Goal: Task Accomplishment & Management: Use online tool/utility

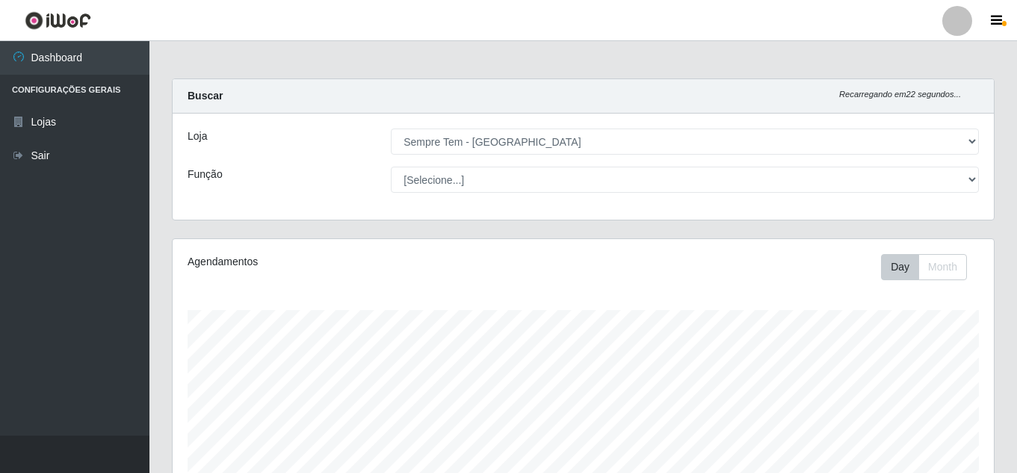
select select "509"
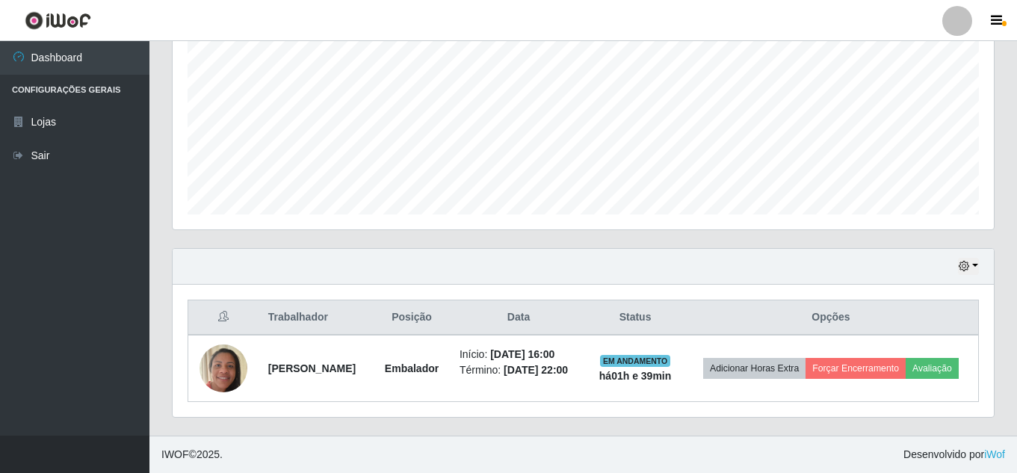
scroll to position [310, 821]
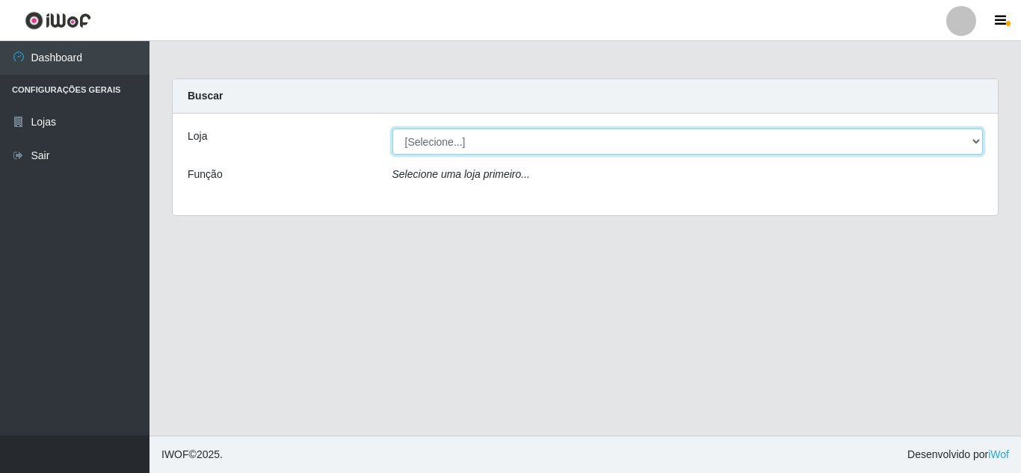
click at [429, 141] on select "[Selecione...] Sempre Tem - [GEOGRAPHIC_DATA]" at bounding box center [687, 142] width 591 height 26
select select "509"
click at [392, 129] on select "[Selecione...] Sempre Tem - [GEOGRAPHIC_DATA]" at bounding box center [687, 142] width 591 height 26
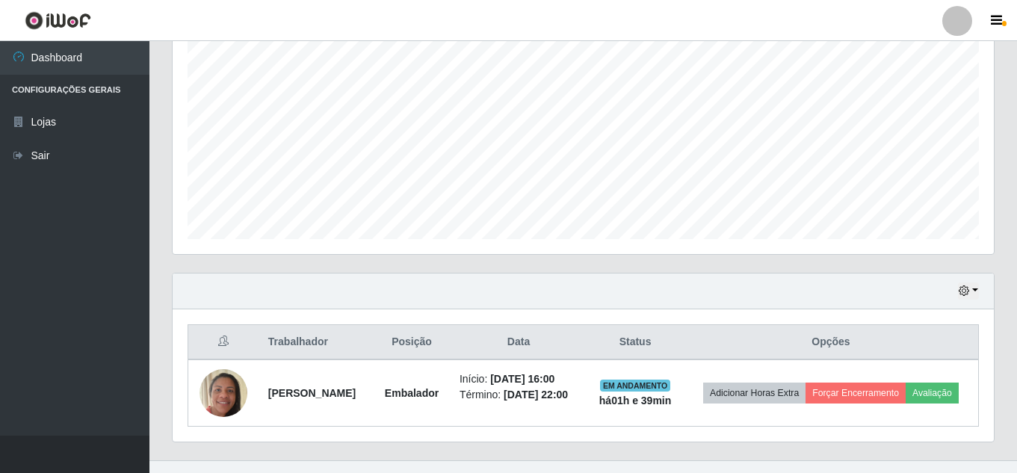
scroll to position [331, 0]
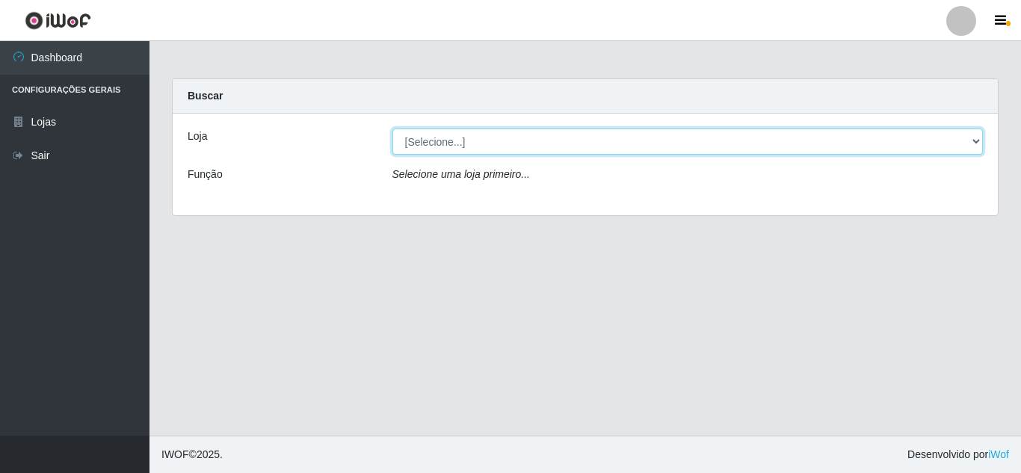
click at [548, 152] on select "[Selecione...] Sempre Tem - [GEOGRAPHIC_DATA]" at bounding box center [687, 142] width 591 height 26
select select "509"
click at [392, 129] on select "[Selecione...] Sempre Tem - [GEOGRAPHIC_DATA]" at bounding box center [687, 142] width 591 height 26
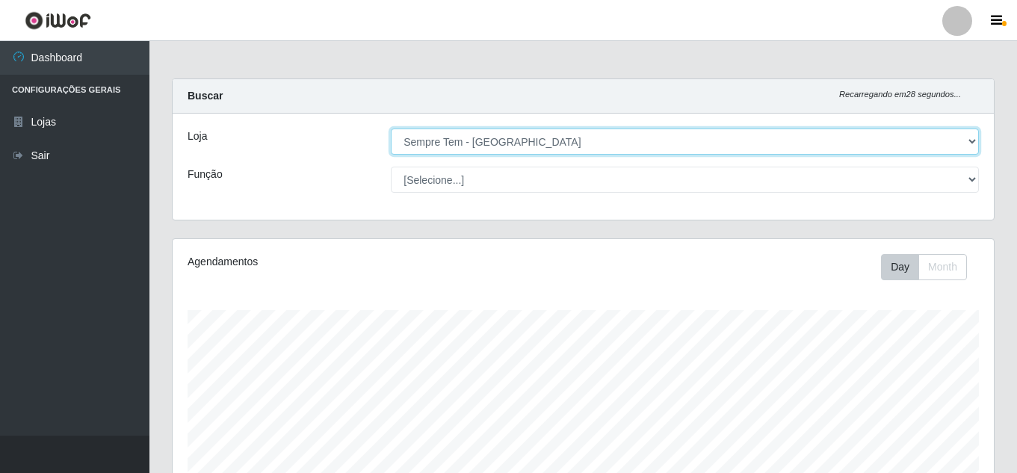
scroll to position [409, 0]
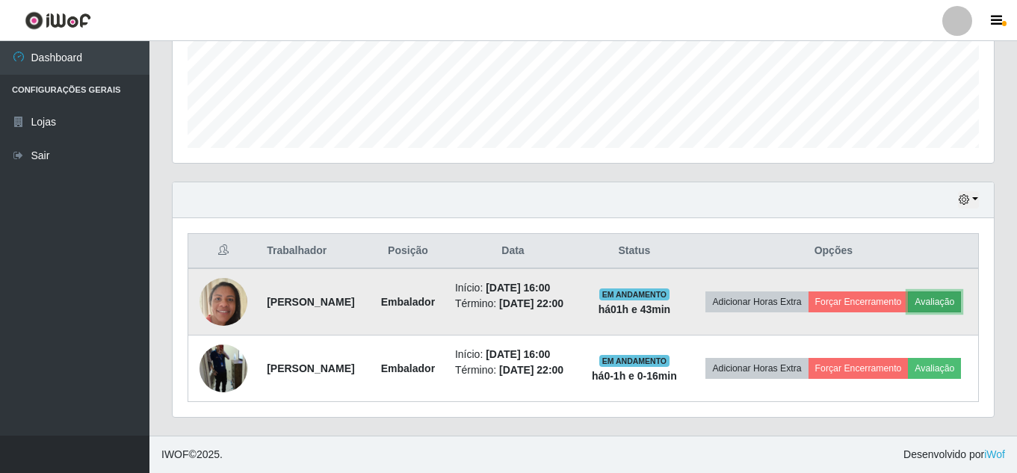
click at [908, 295] on button "Avaliação" at bounding box center [934, 301] width 53 height 21
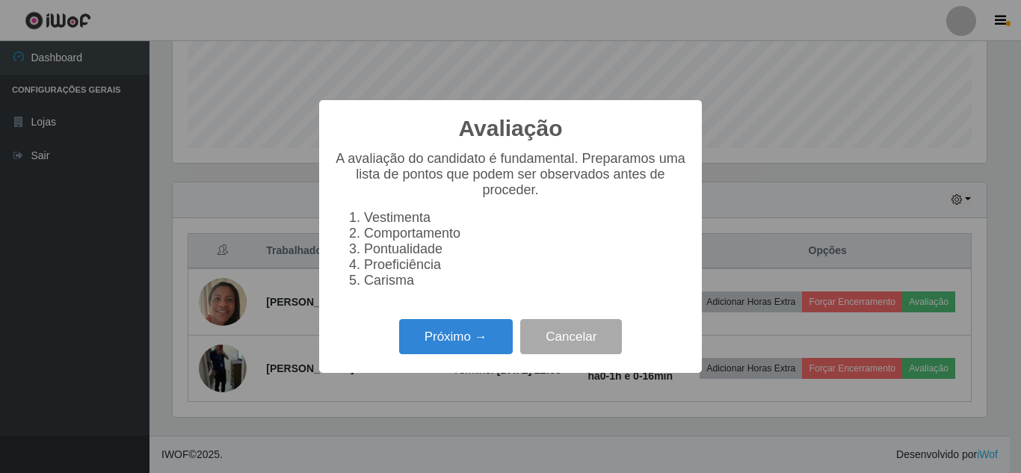
click at [605, 368] on div "Avaliação × A avaliação do candidato é fundamental. Preparamos uma lista de pon…" at bounding box center [510, 236] width 383 height 273
click at [605, 351] on button "Cancelar" at bounding box center [571, 336] width 102 height 35
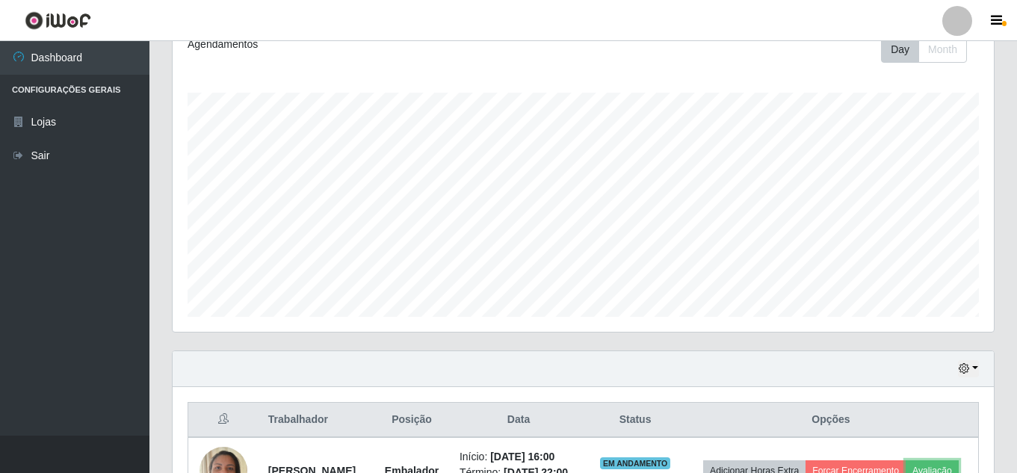
scroll to position [0, 0]
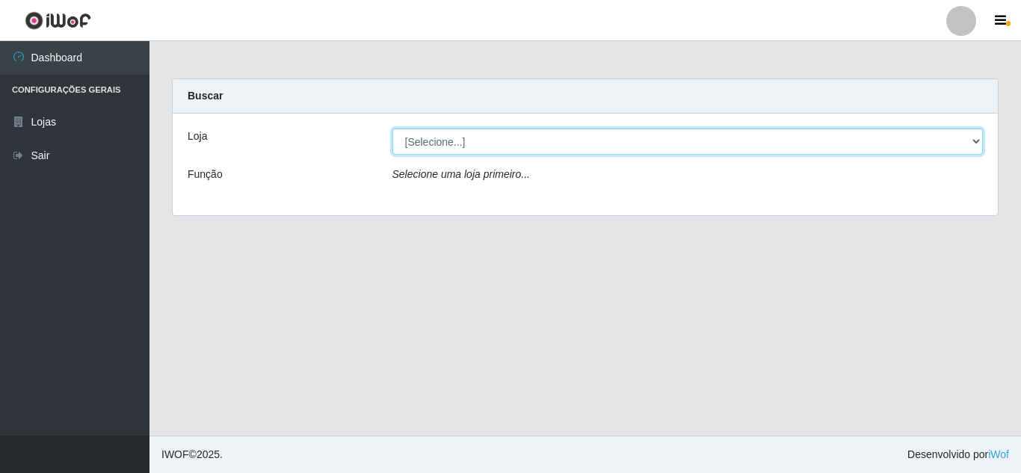
click at [498, 151] on select "[Selecione...] Sempre Tem - [GEOGRAPHIC_DATA]" at bounding box center [687, 142] width 591 height 26
select select "509"
click at [392, 129] on select "[Selecione...] Sempre Tem - [GEOGRAPHIC_DATA]" at bounding box center [687, 142] width 591 height 26
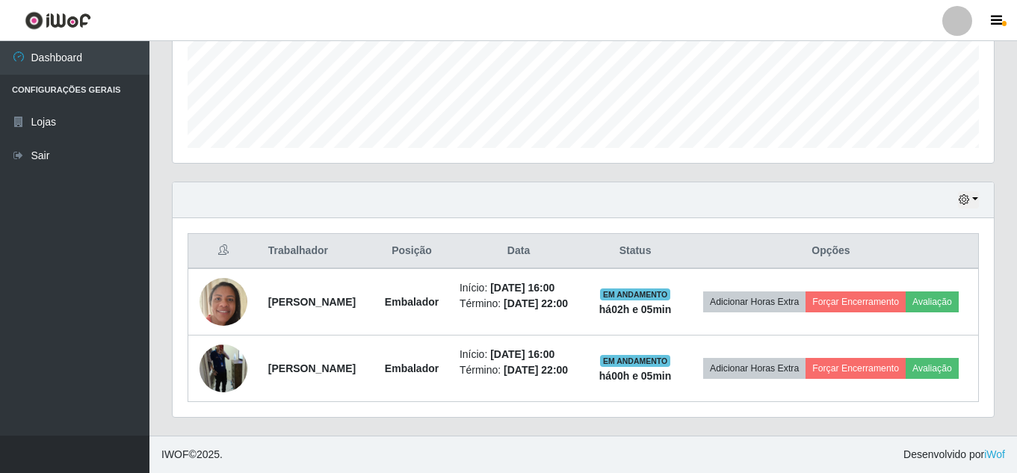
scroll to position [409, 0]
